Goal: Information Seeking & Learning: Learn about a topic

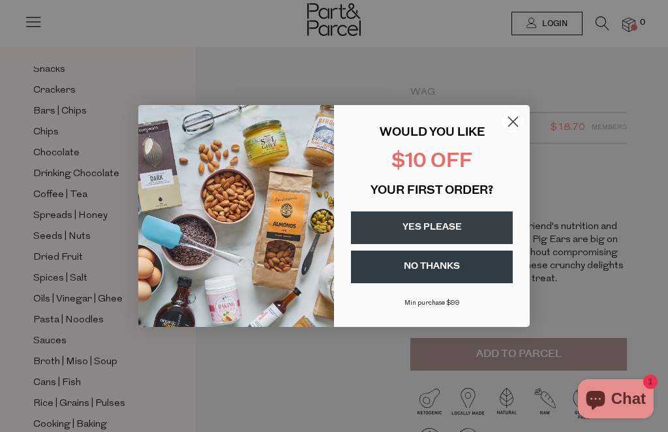
click at [508, 115] on circle "Close dialog" at bounding box center [513, 122] width 22 height 22
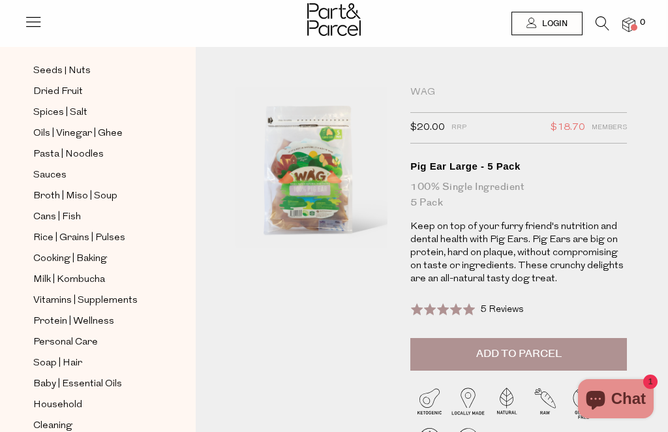
scroll to position [354, 0]
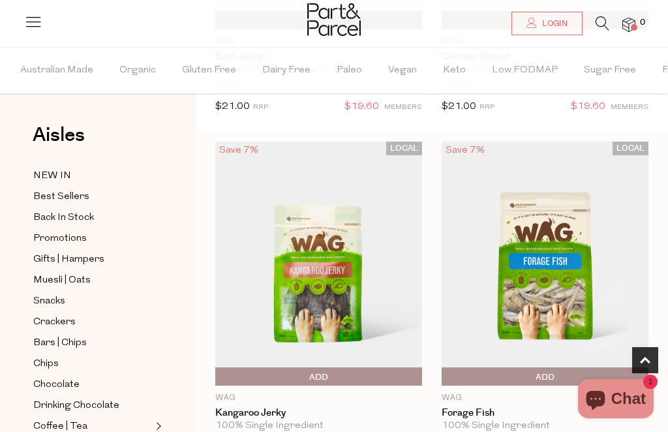
scroll to position [386, 0]
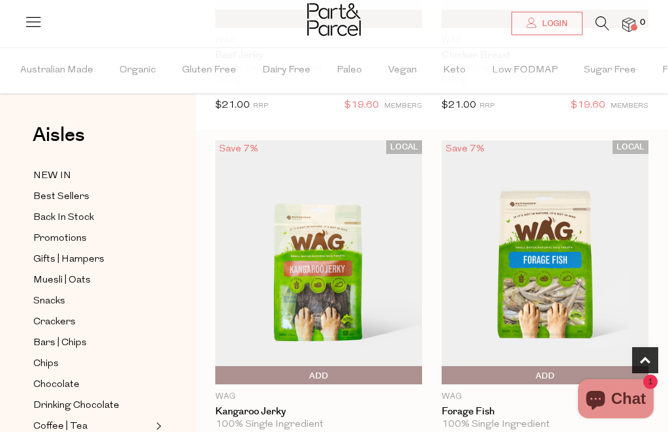
click at [275, 268] on img at bounding box center [318, 262] width 207 height 244
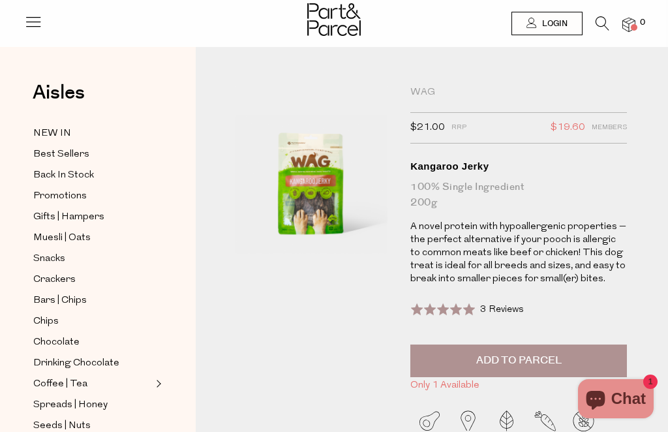
click at [369, 265] on img at bounding box center [311, 176] width 153 height 180
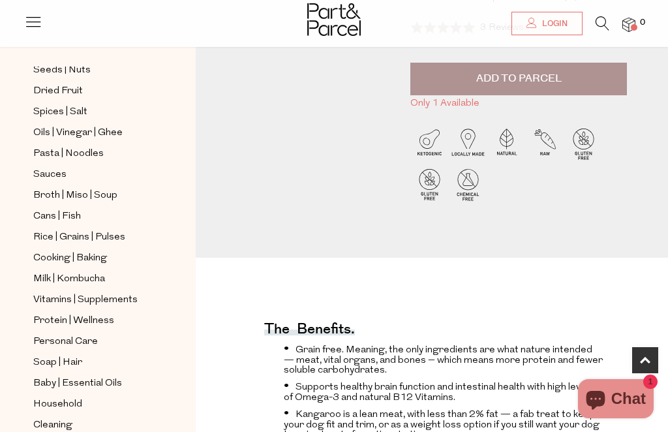
scroll to position [354, 0]
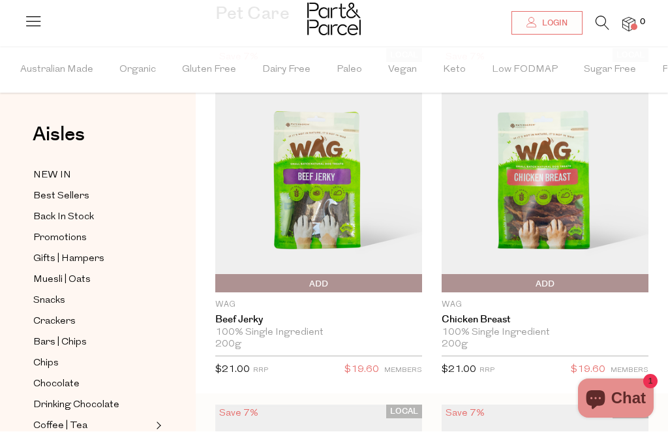
scroll to position [123, 0]
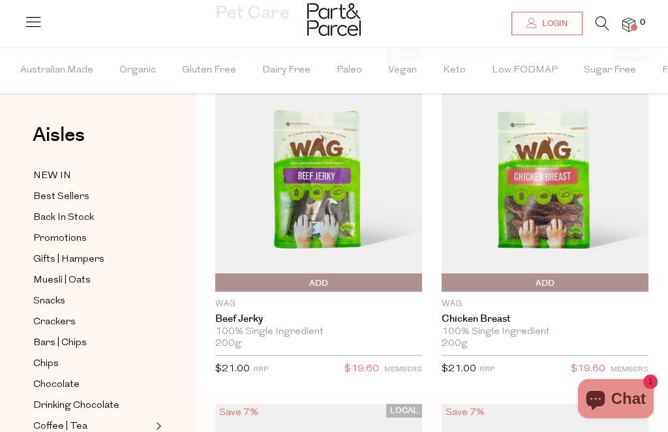
click at [514, 202] on img at bounding box center [545, 170] width 207 height 244
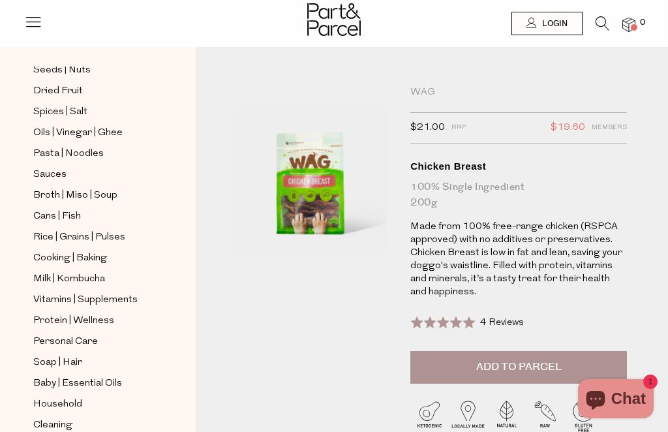
scroll to position [354, 0]
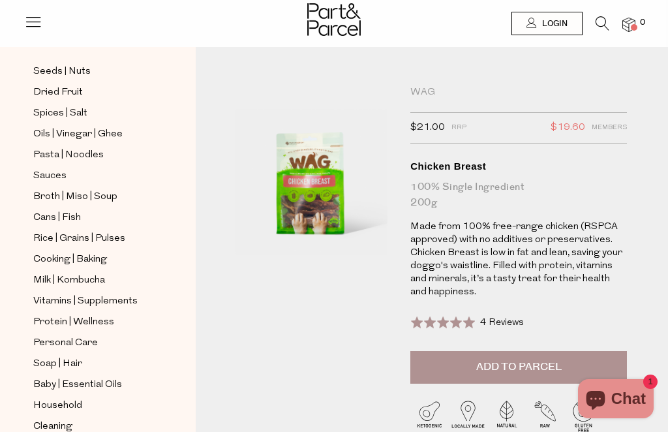
click at [43, 419] on span "Cleaning" at bounding box center [52, 427] width 39 height 16
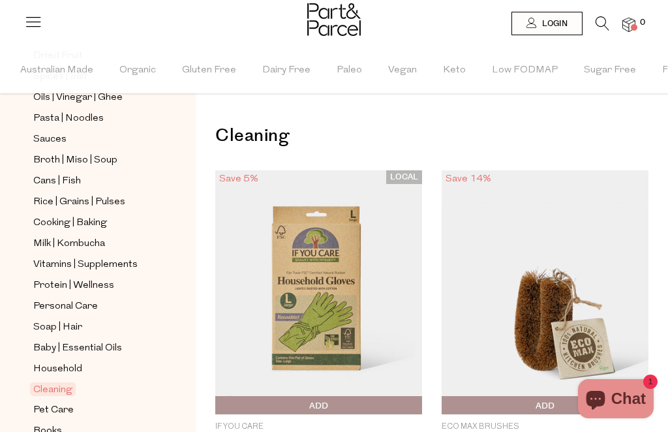
scroll to position [433, 0]
click at [48, 403] on span "Pet Care" at bounding box center [53, 411] width 40 height 16
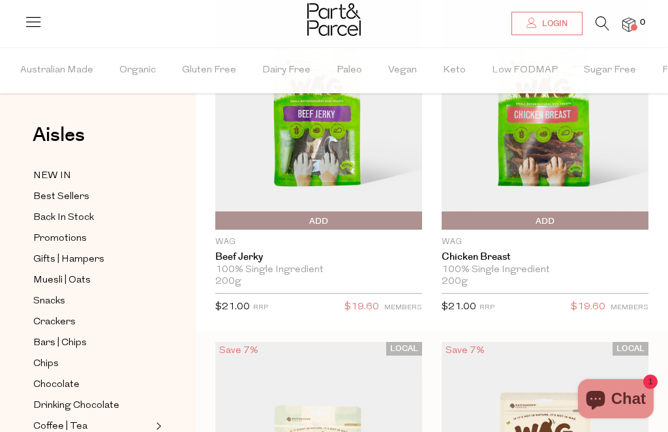
scroll to position [187, 0]
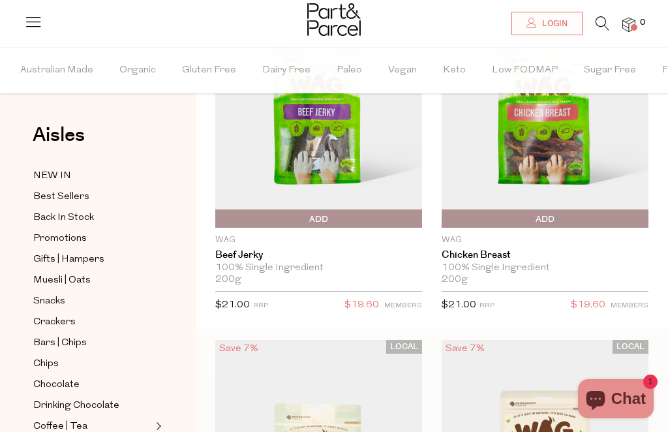
click at [273, 154] on img at bounding box center [318, 106] width 207 height 244
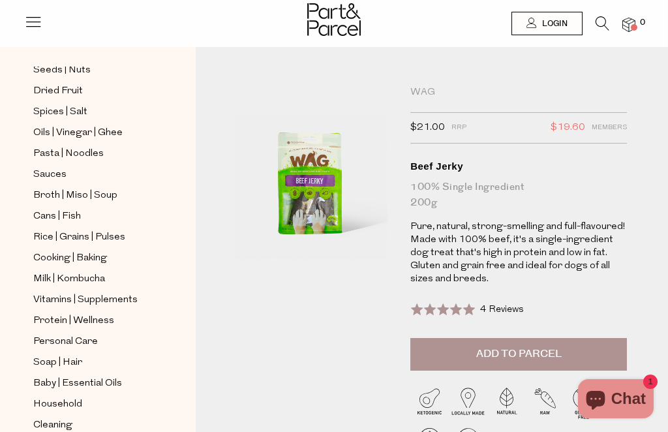
scroll to position [354, 0]
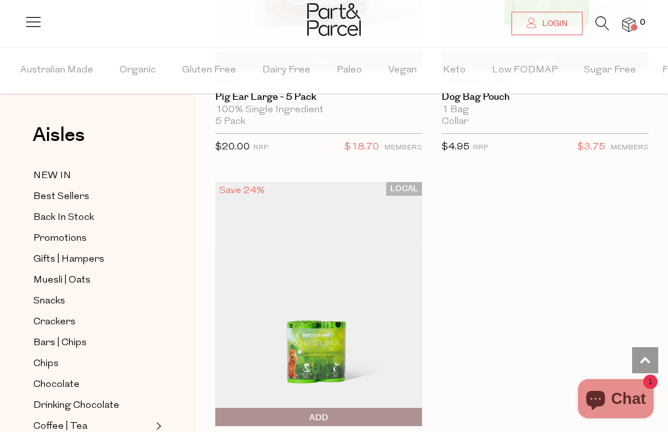
scroll to position [1056, 0]
